Goal: Task Accomplishment & Management: Manage account settings

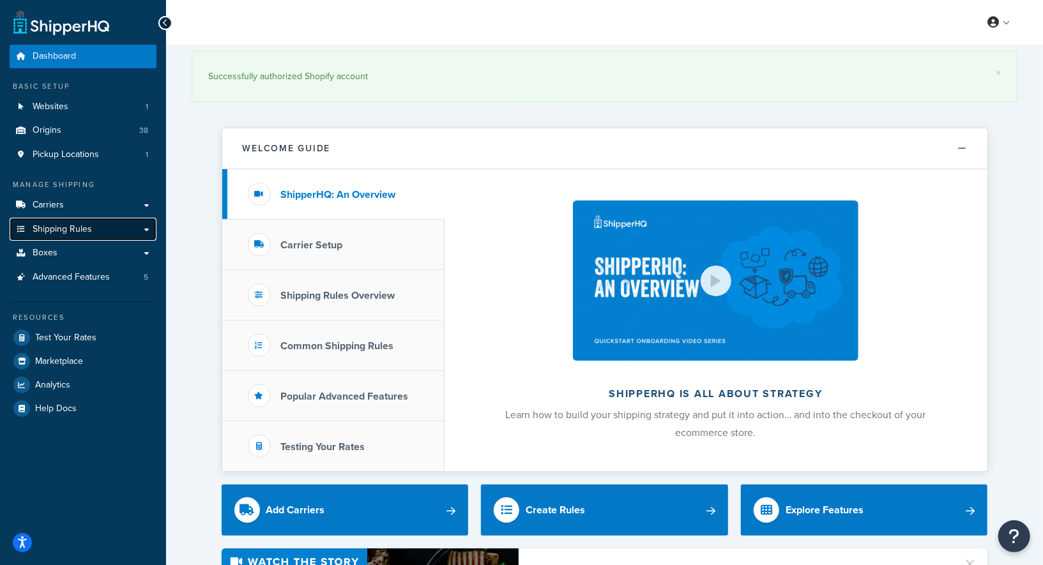
click at [89, 234] on span "Shipping Rules" at bounding box center [62, 229] width 59 height 11
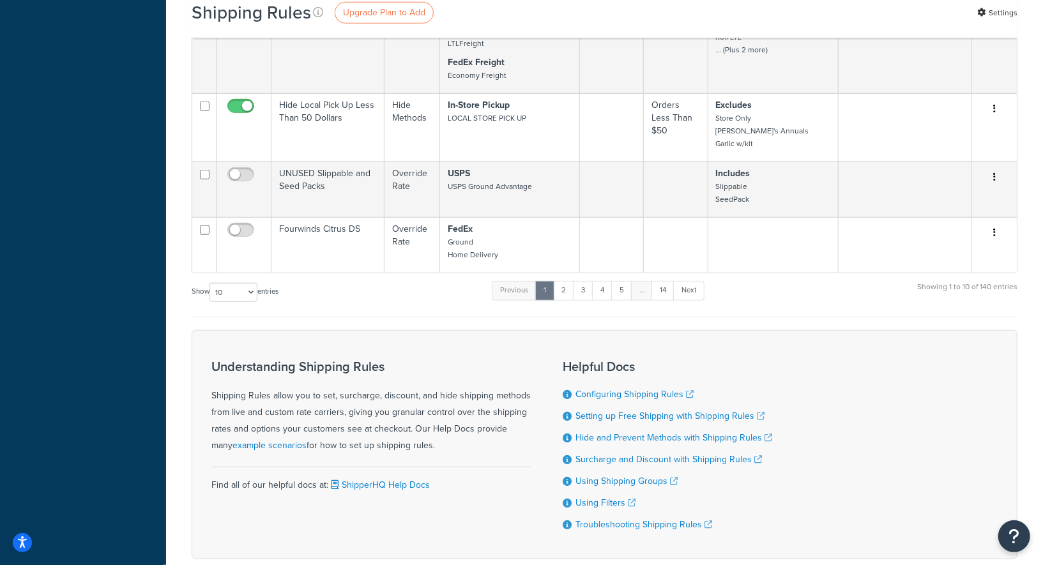
scroll to position [695, 0]
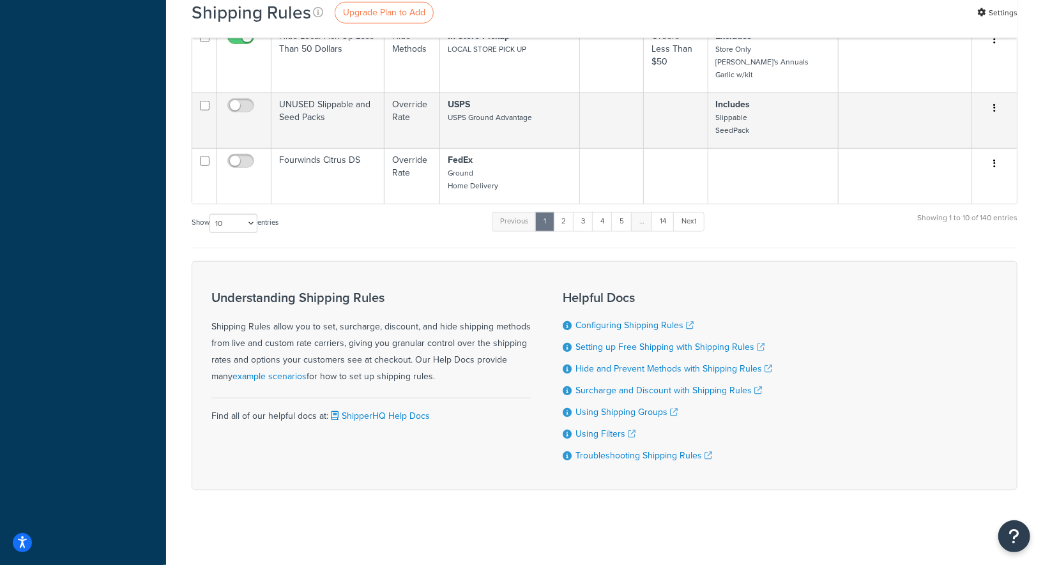
click at [234, 233] on div "Show 10 15 25 50 100 1000 entries Previous 1 2 3 4 5 … 14 Next Showing 1 to 10 …" at bounding box center [605, 230] width 826 height 38
click at [236, 215] on select "10 15 25 50 100 1000" at bounding box center [234, 223] width 48 height 19
select select "1000"
click at [211, 214] on select "10 15 25 50 100 1000" at bounding box center [234, 223] width 48 height 19
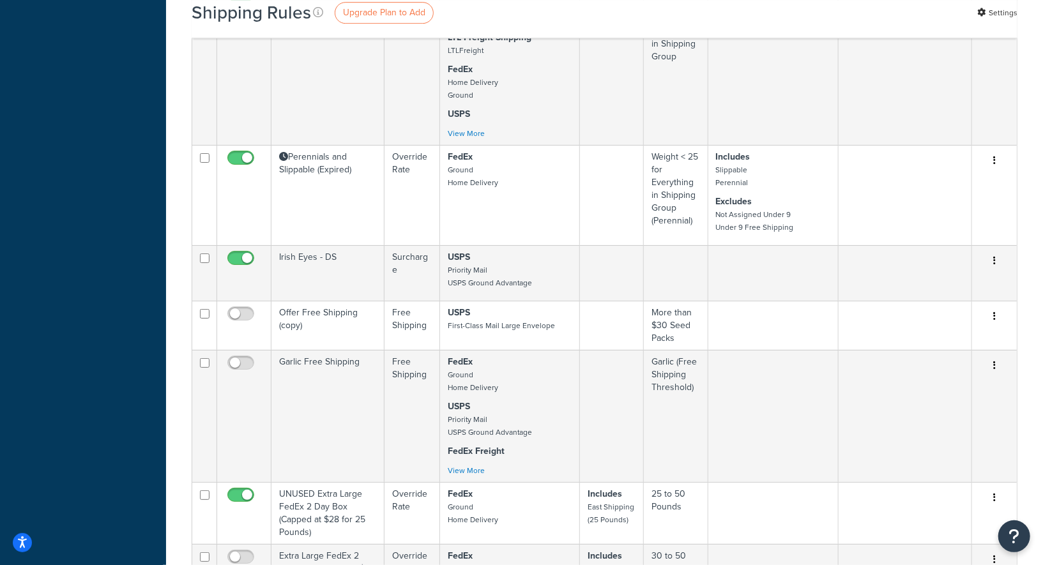
scroll to position [484, 0]
